Goal: Task Accomplishment & Management: Manage account settings

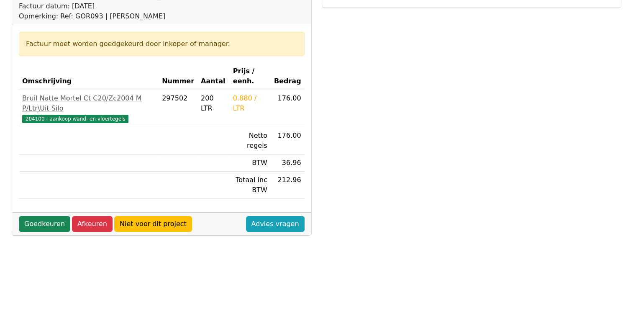
scroll to position [126, 0]
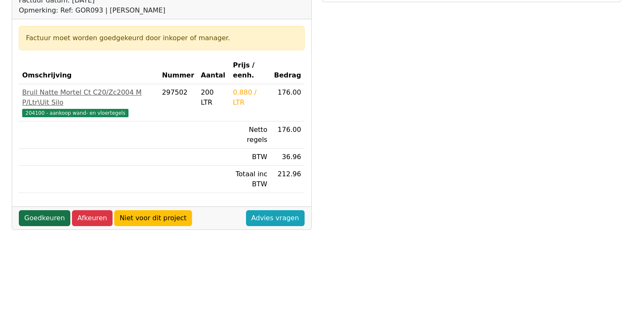
click at [58, 210] on link "Goedkeuren" at bounding box center [44, 218] width 51 height 16
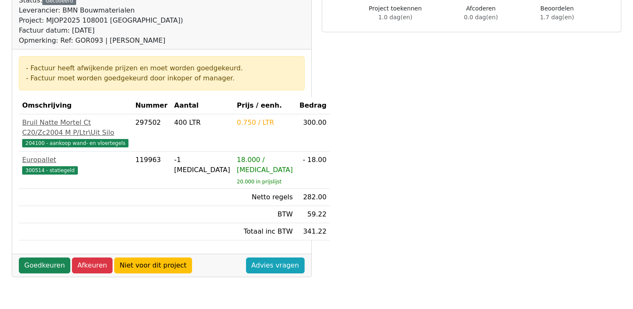
scroll to position [126, 0]
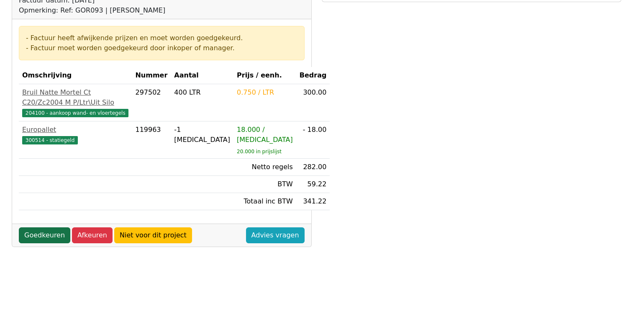
click at [54, 229] on link "Goedkeuren" at bounding box center [44, 235] width 51 height 16
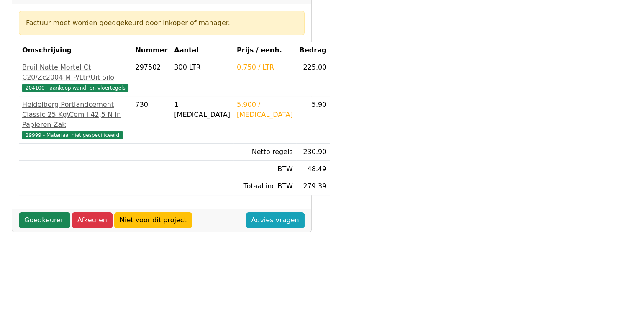
scroll to position [167, 0]
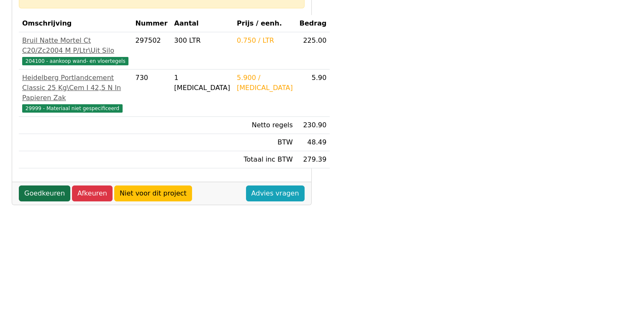
click at [60, 200] on link "Goedkeuren" at bounding box center [44, 193] width 51 height 16
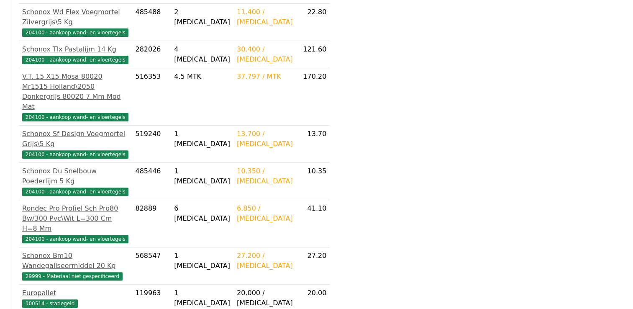
scroll to position [293, 0]
